Goal: Task Accomplishment & Management: Manage account settings

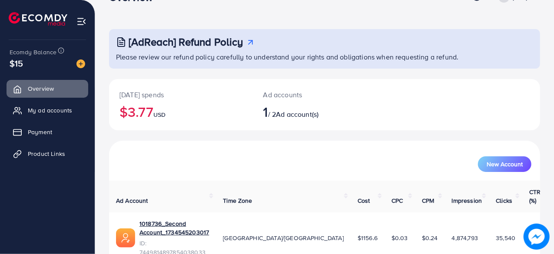
scroll to position [44, 0]
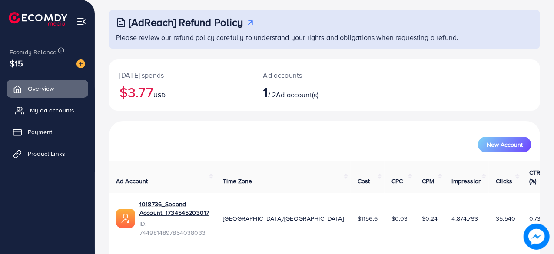
click at [41, 103] on link "My ad accounts" at bounding box center [48, 110] width 82 height 17
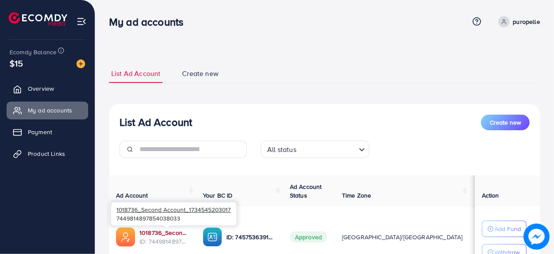
click at [151, 231] on link "1018736_Second Account_1734545203017" at bounding box center [164, 232] width 50 height 9
